Goal: Transaction & Acquisition: Purchase product/service

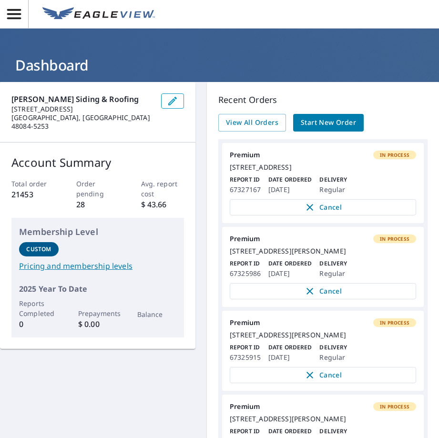
click at [323, 121] on span "Start New Order" at bounding box center [328, 123] width 55 height 12
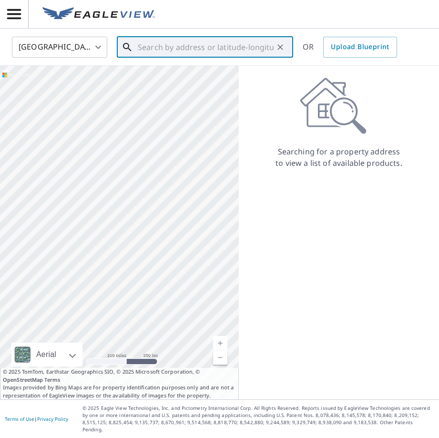
click at [166, 51] on input "text" at bounding box center [206, 47] width 136 height 27
paste input "[STREET_ADDRESS]"
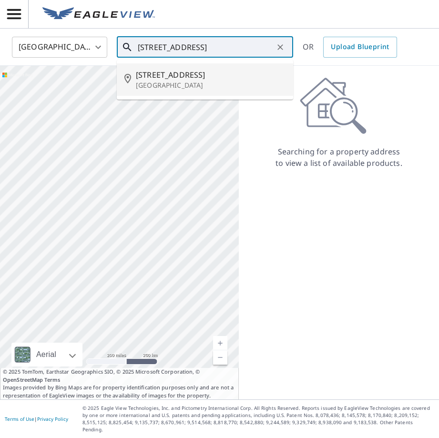
click at [169, 69] on span "[STREET_ADDRESS]" at bounding box center [211, 74] width 150 height 11
type input "[STREET_ADDRESS]"
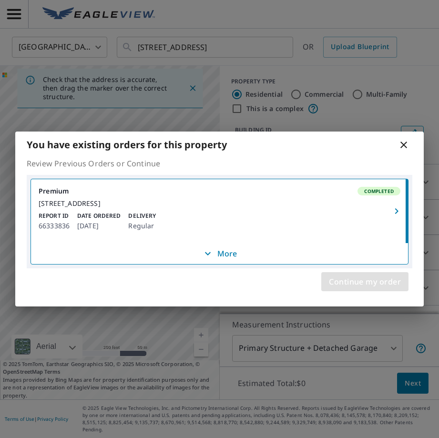
click at [371, 288] on span "Continue my order" at bounding box center [365, 281] width 72 height 13
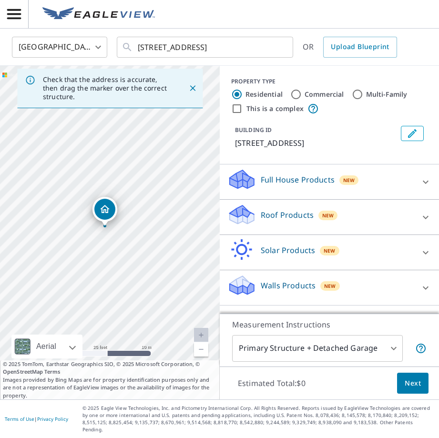
click at [375, 216] on div "Roof Products New" at bounding box center [320, 216] width 187 height 27
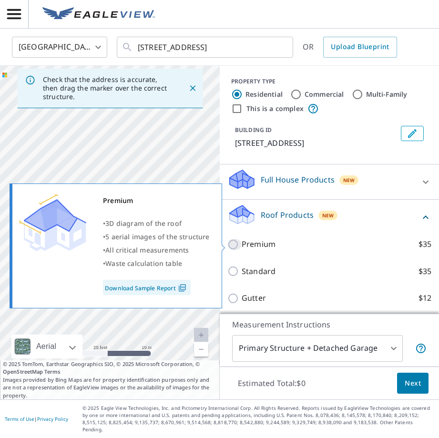
click at [233, 244] on input "Premium $35" at bounding box center [234, 244] width 14 height 11
checkbox input "true"
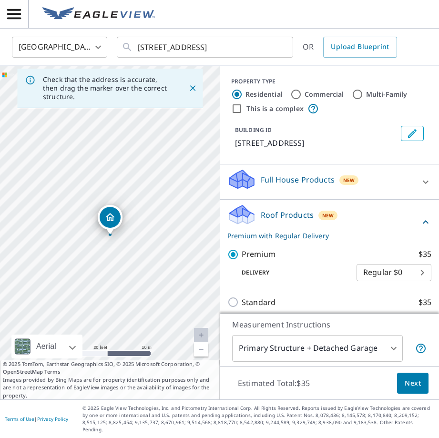
click at [411, 388] on span "Next" at bounding box center [413, 383] width 16 height 12
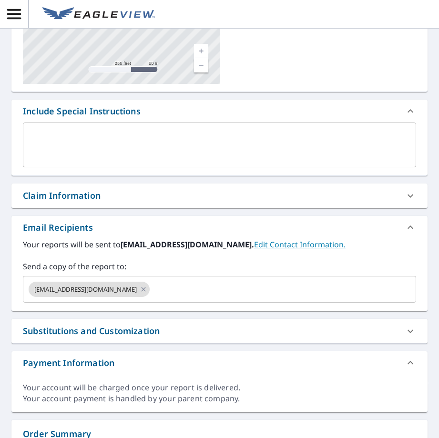
scroll to position [157, 0]
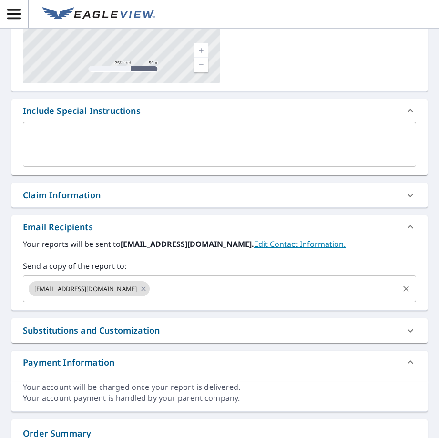
click at [168, 281] on input "text" at bounding box center [274, 289] width 246 height 18
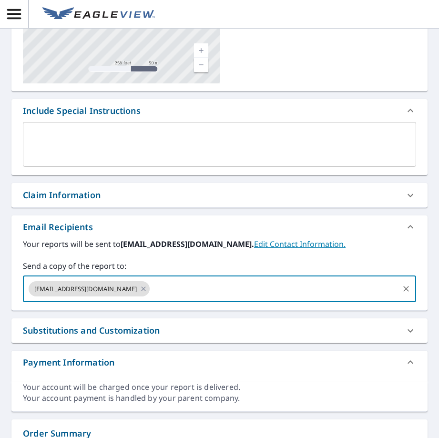
type input "[PERSON_NAME][EMAIL_ADDRESS][DOMAIN_NAME][PERSON_NAME]"
click at [207, 203] on div "Claim Information" at bounding box center [219, 195] width 416 height 24
checkbox input "true"
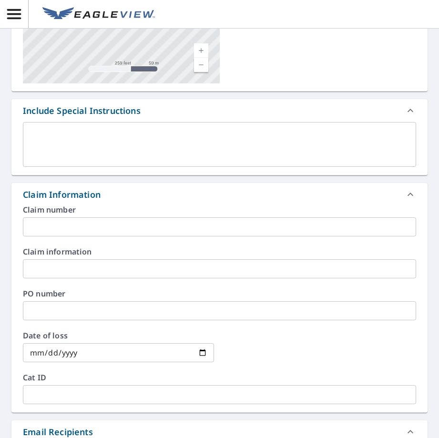
click at [332, 231] on input "text" at bounding box center [219, 226] width 393 height 19
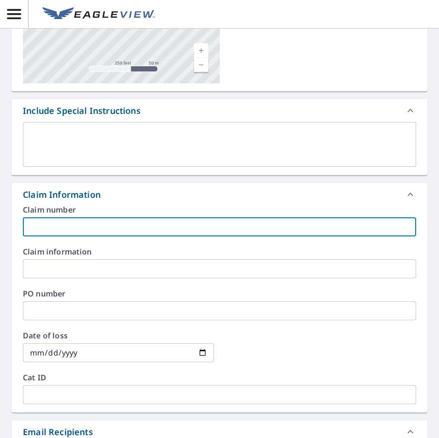
paste input "[PERSON_NAME]"
type input "[PERSON_NAME]"
checkbox input "true"
type input "[PERSON_NAME]"
checkbox input "true"
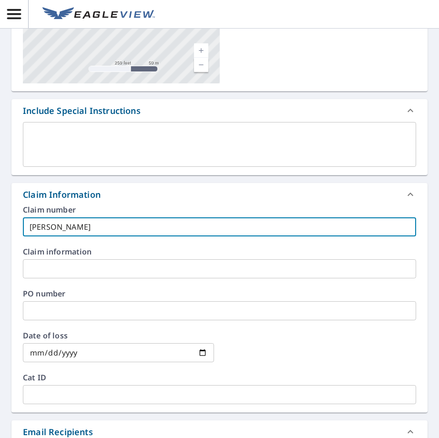
type input "MILODROWSKI_M"
checkbox input "true"
type input "MILODROWSKI_MO"
checkbox input "true"
type input "MILODROWSKI_MO_"
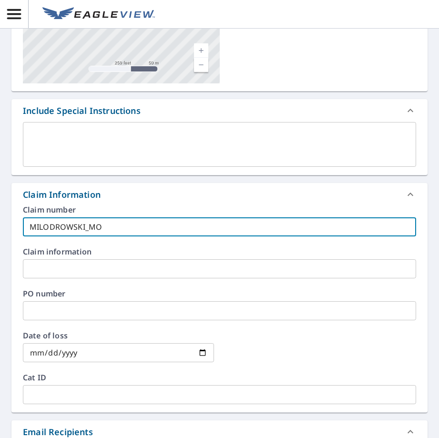
checkbox input "true"
type input "MILODROWSKI_MO_A"
checkbox input "true"
type input "MILODROWSKI_MO_AR"
checkbox input "true"
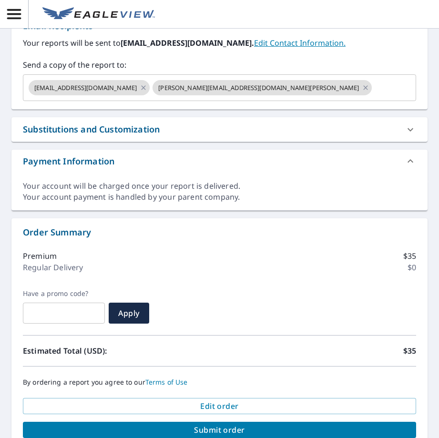
scroll to position [610, 0]
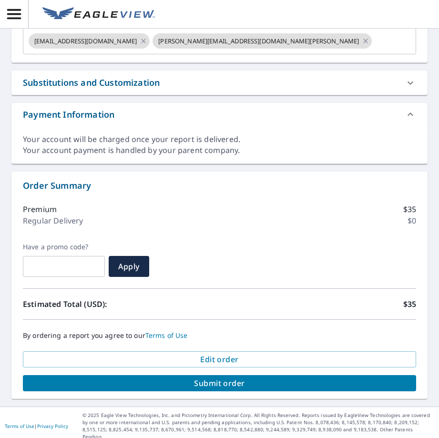
type input "MILODROWSKI_MO_AR"
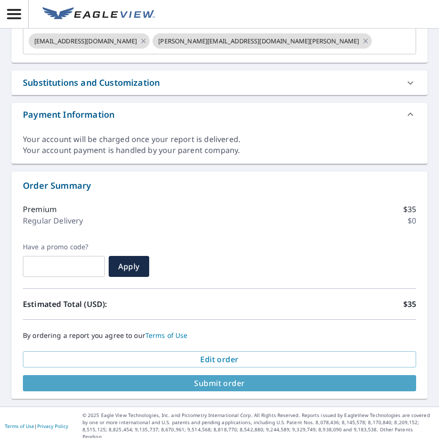
click at [226, 388] on button "Submit order" at bounding box center [219, 383] width 393 height 16
checkbox input "true"
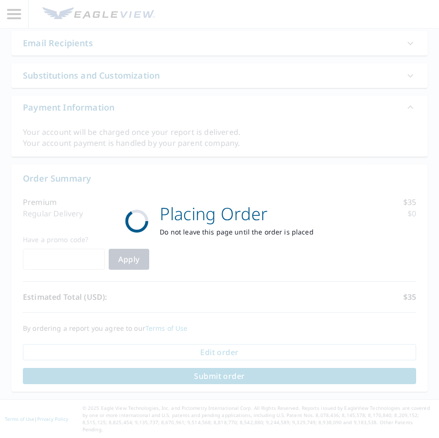
scroll to position [539, 0]
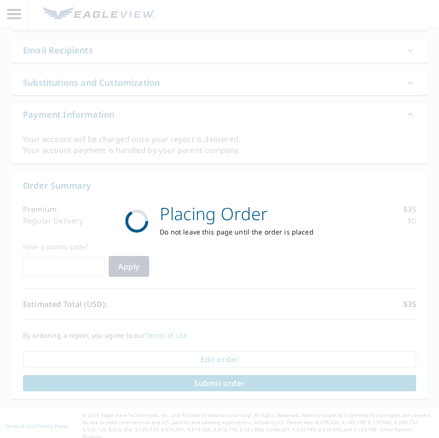
scroll to position [149, 0]
